Goal: Book appointment/travel/reservation

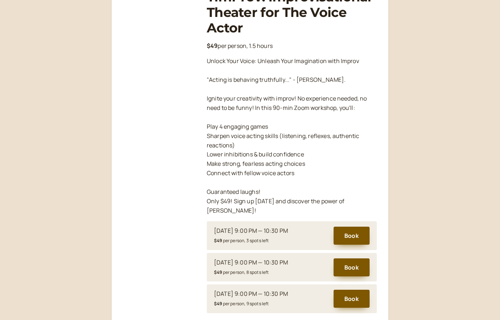
scroll to position [133, 0]
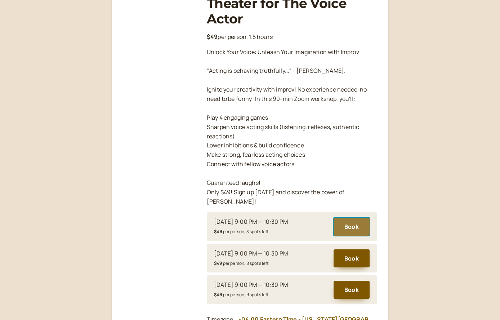
click at [353, 220] on button "Book" at bounding box center [352, 227] width 36 height 18
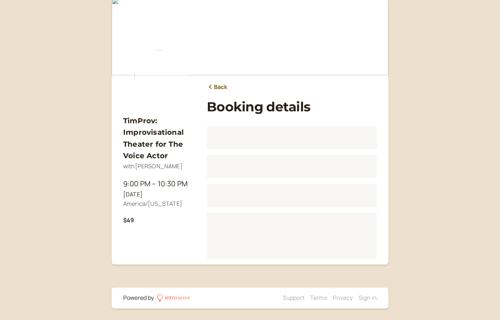
scroll to position [89, 0]
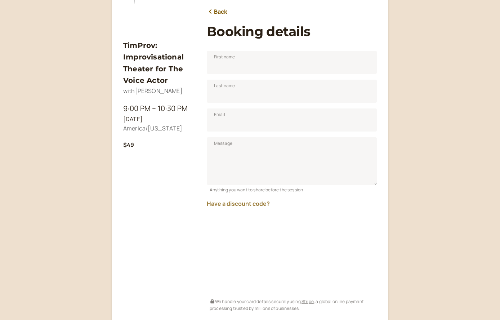
click at [240, 203] on button "Have a discount code?" at bounding box center [238, 203] width 63 height 6
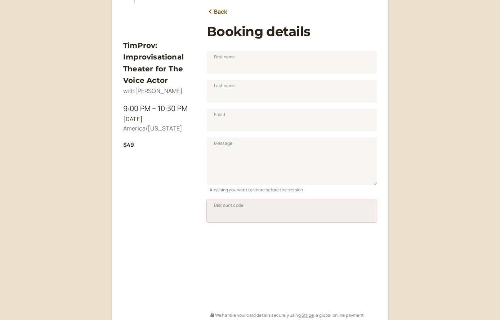
click at [227, 210] on input "Discount code" at bounding box center [292, 210] width 170 height 23
type input "TIM50JAN25"
click at [356, 210] on span "Apply" at bounding box center [358, 213] width 12 height 6
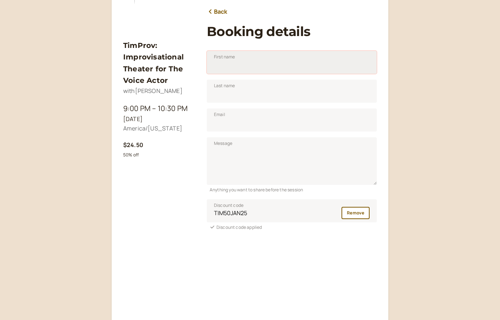
click at [255, 61] on input "First name" at bounding box center [292, 62] width 170 height 23
type input "Mark"
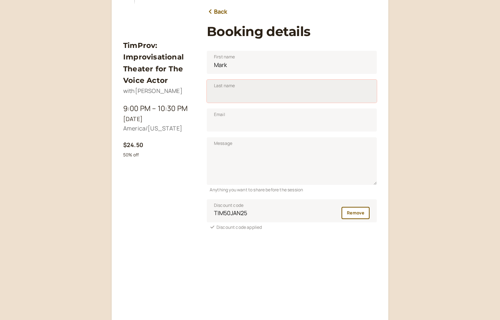
click at [258, 99] on input "Last name" at bounding box center [292, 91] width 170 height 23
type input "[PERSON_NAME]"
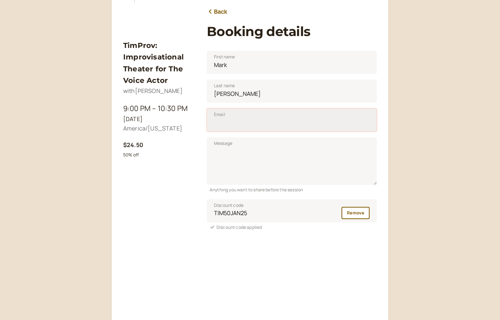
click at [260, 126] on input "Email" at bounding box center [292, 119] width 170 height 23
type input "[EMAIL_ADDRESS][DOMAIN_NAME]"
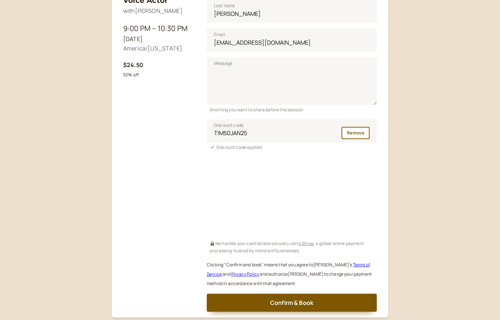
scroll to position [180, 0]
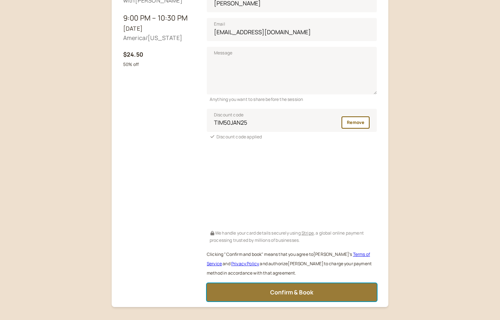
click at [289, 294] on span "Confirm & Book" at bounding box center [291, 292] width 43 height 8
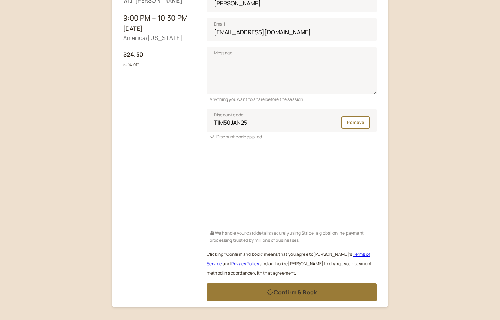
scroll to position [2, 0]
